Goal: Register for event/course

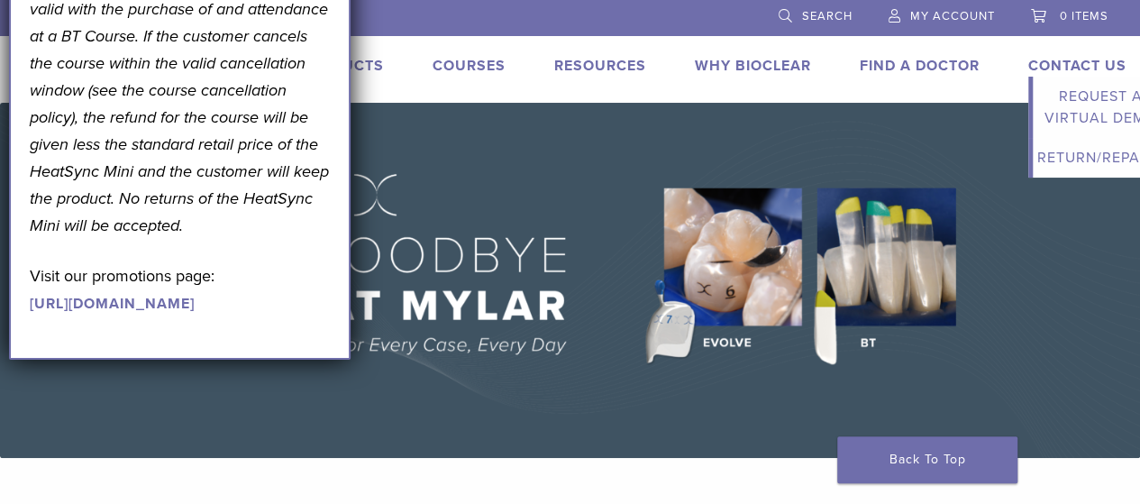
click at [1055, 56] on li "Contact Us Expand child menu Request a Virtual Demo Return/Repairs" at bounding box center [1077, 66] width 98 height 22
click at [1093, 123] on link "Request a Virtual Demo" at bounding box center [1100, 107] width 135 height 61
